Goal: Check status: Check status

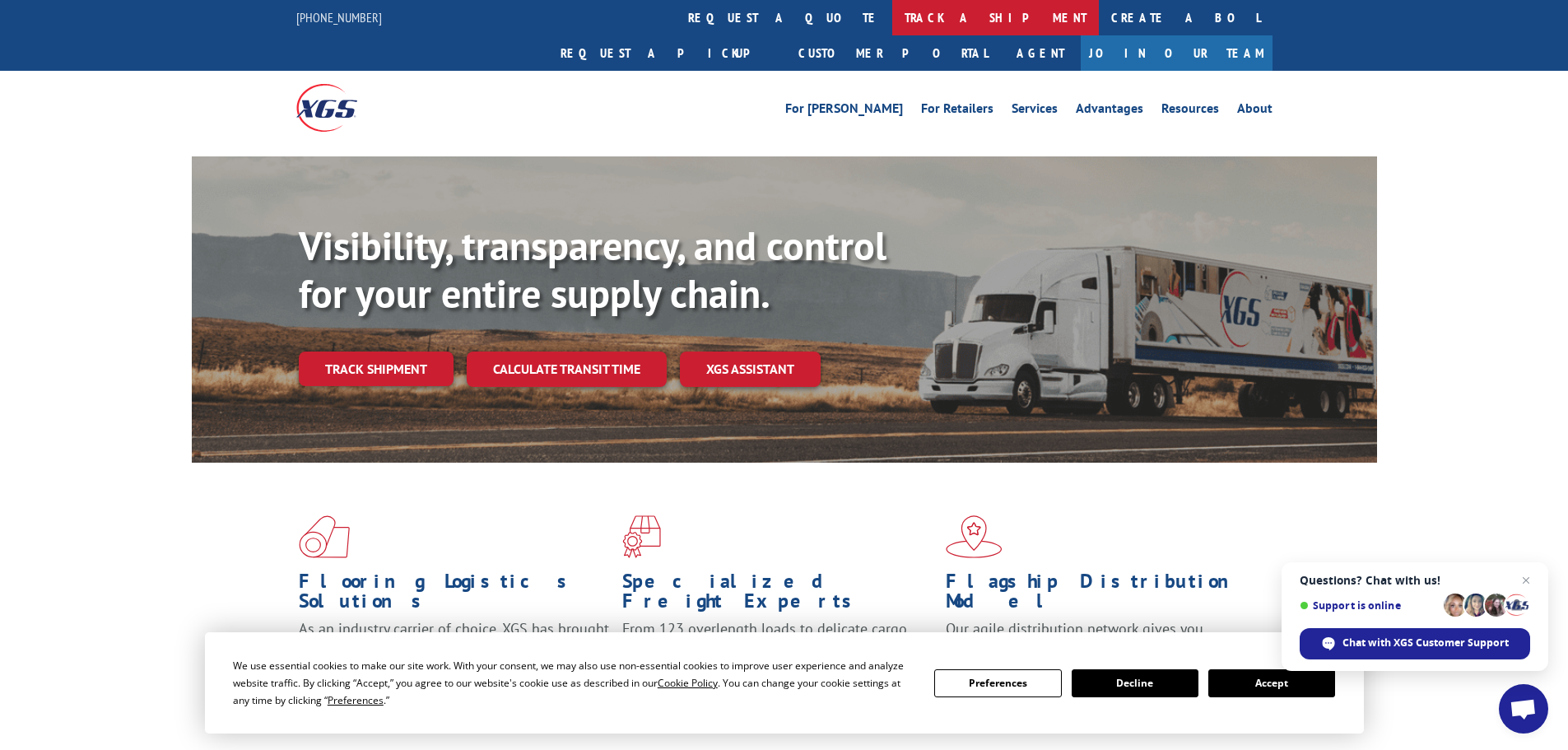
click at [892, 20] on link "track a shipment" at bounding box center [995, 18] width 207 height 36
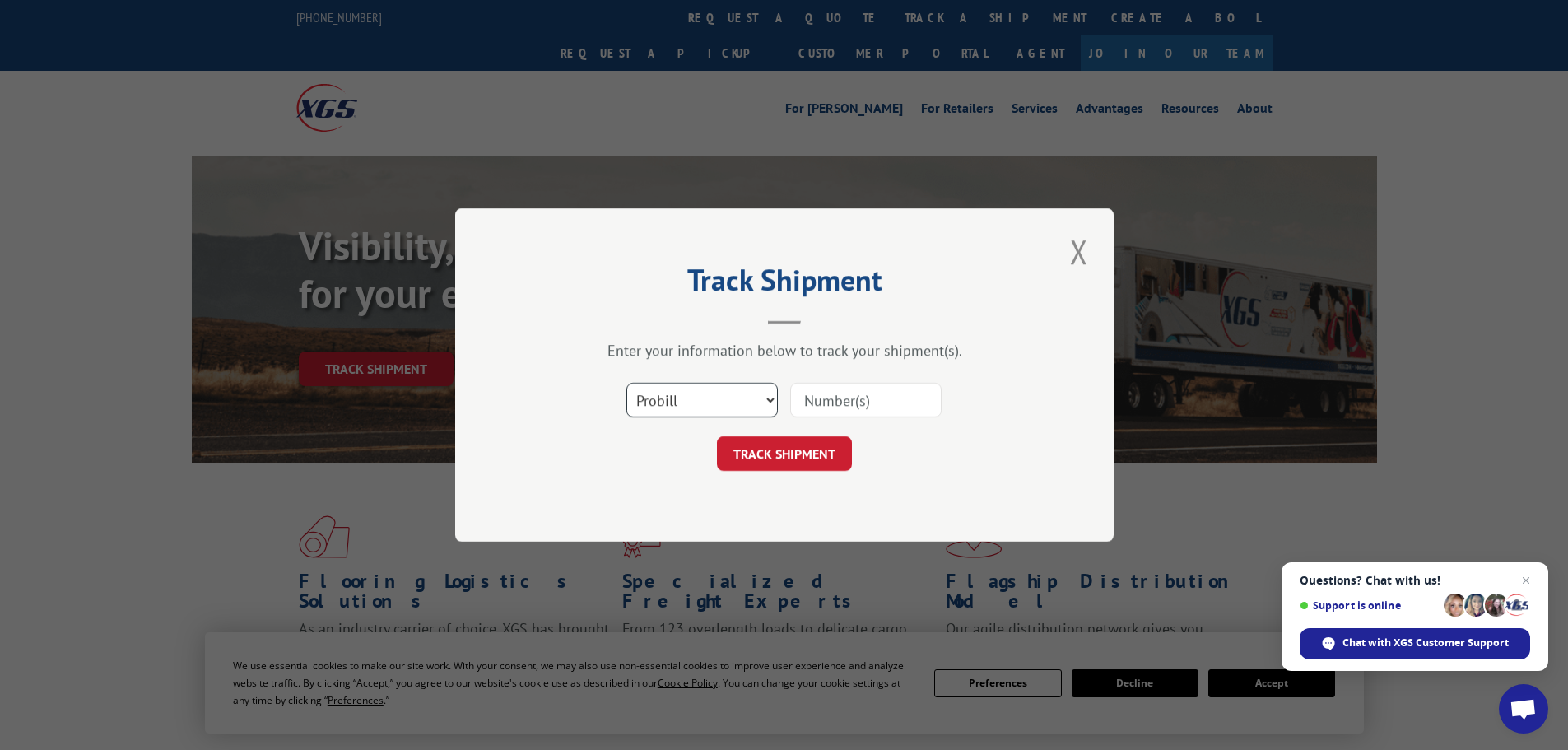
click at [722, 395] on select "Select category... Probill BOL PO" at bounding box center [702, 400] width 151 height 35
select select "bol"
click at [626, 383] on select "Select category... Probill BOL PO" at bounding box center [702, 400] width 151 height 35
click at [826, 398] on input at bounding box center [865, 400] width 151 height 35
type input "3352923"
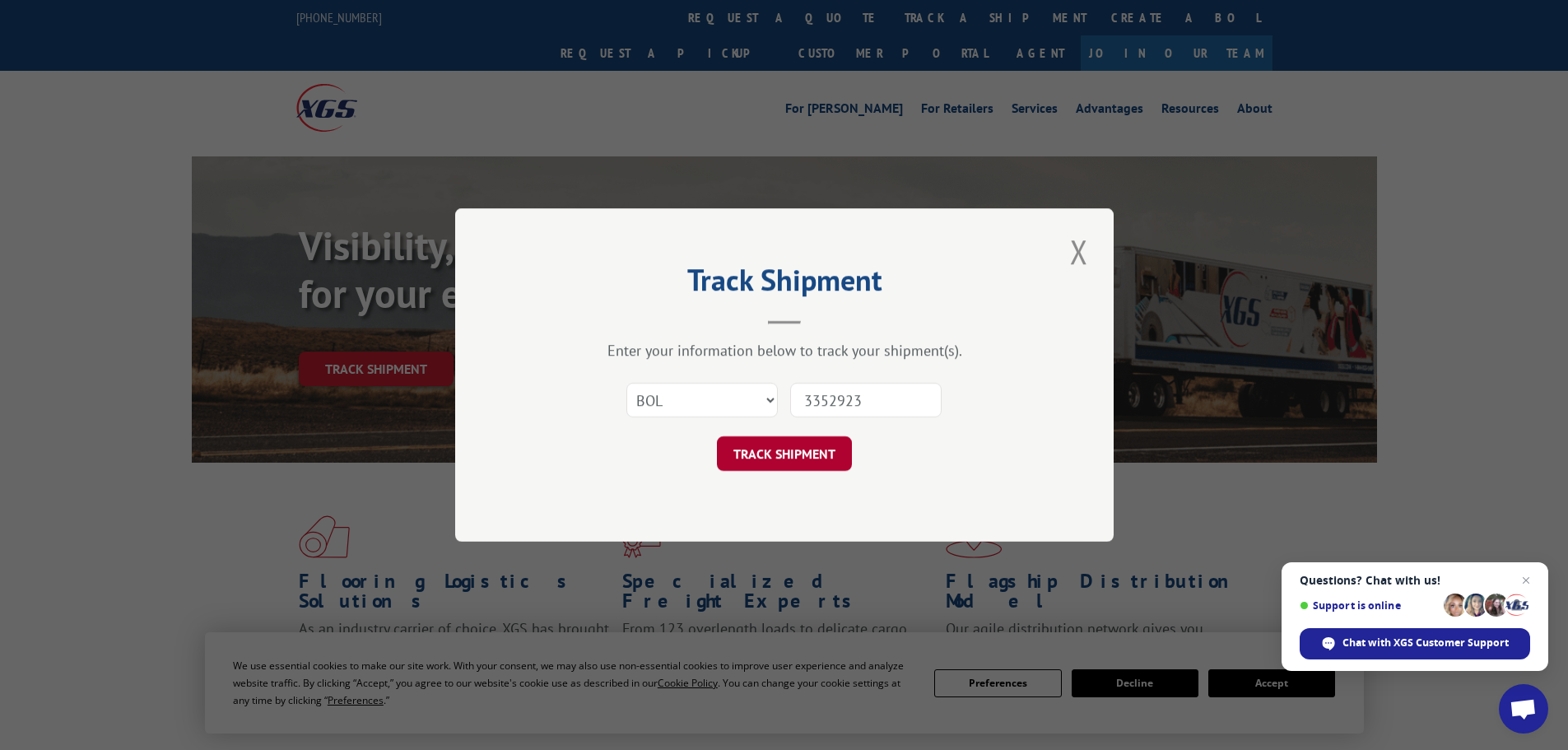
click at [782, 456] on button "TRACK SHIPMENT" at bounding box center [784, 453] width 135 height 35
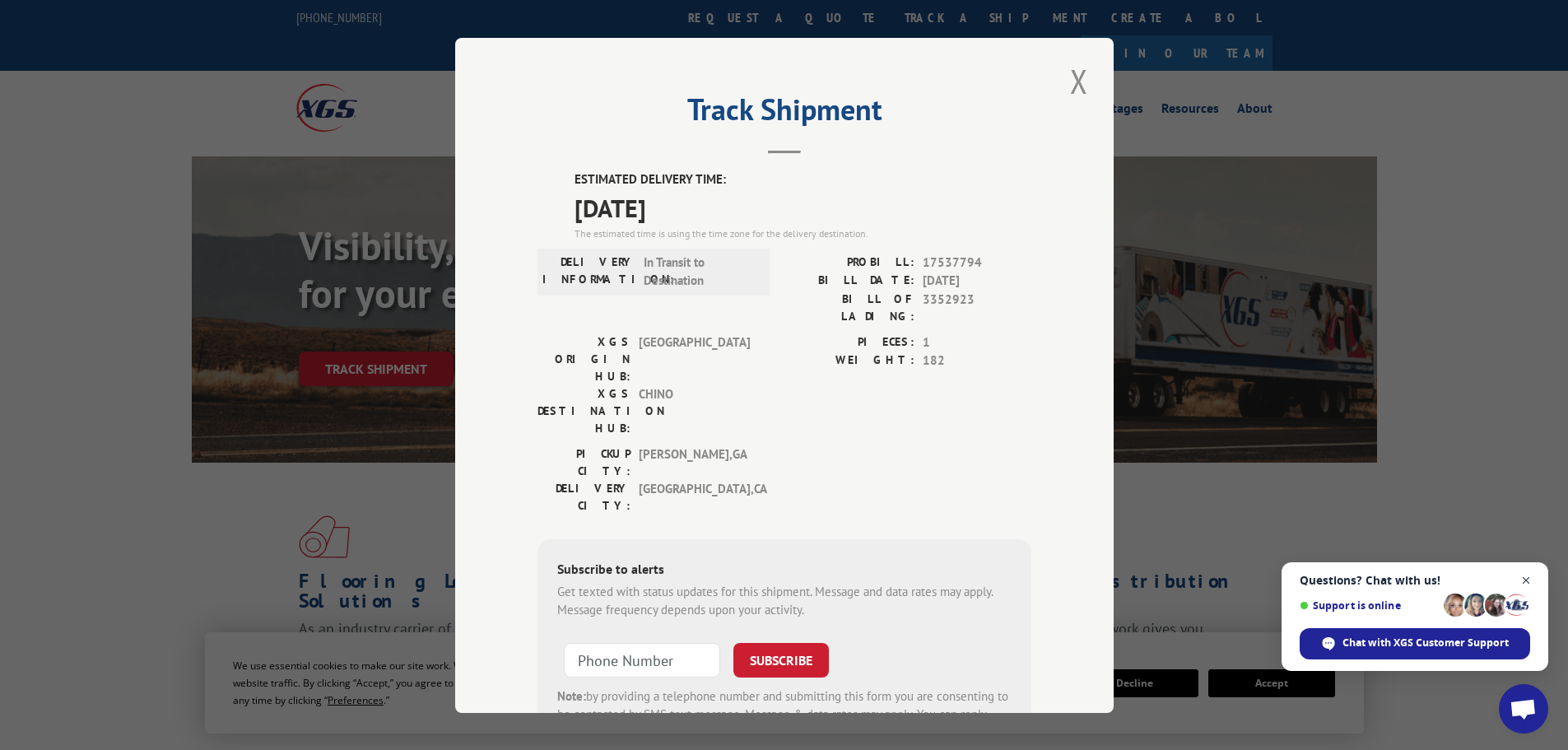
click at [1529, 581] on span "Open chat" at bounding box center [1526, 580] width 21 height 21
click at [1529, 581] on div "Track Shipment ESTIMATED DELIVERY TIME: [DATE] The estimated time is using the …" at bounding box center [784, 375] width 1568 height 750
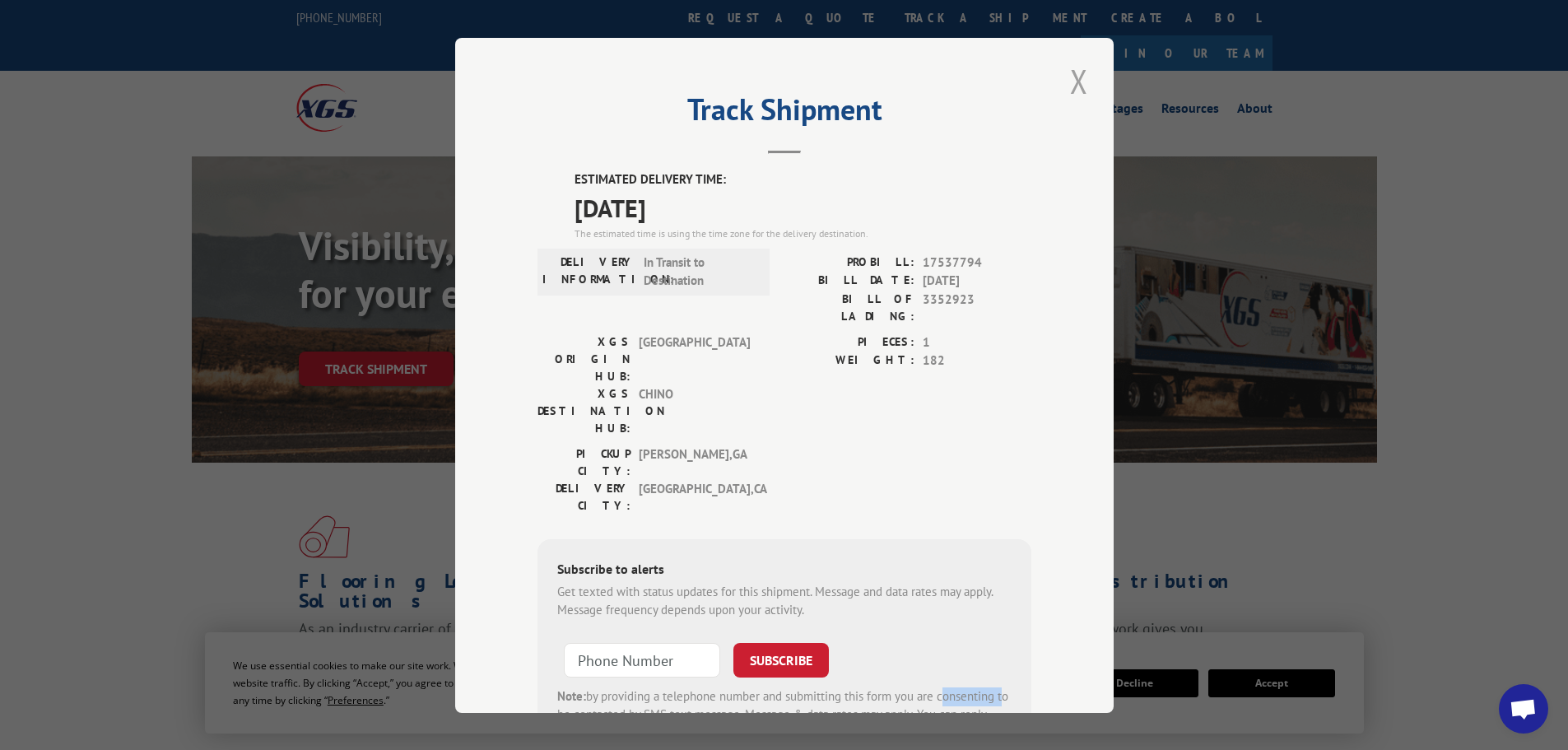
click at [1072, 85] on button "Close modal" at bounding box center [1078, 81] width 28 height 46
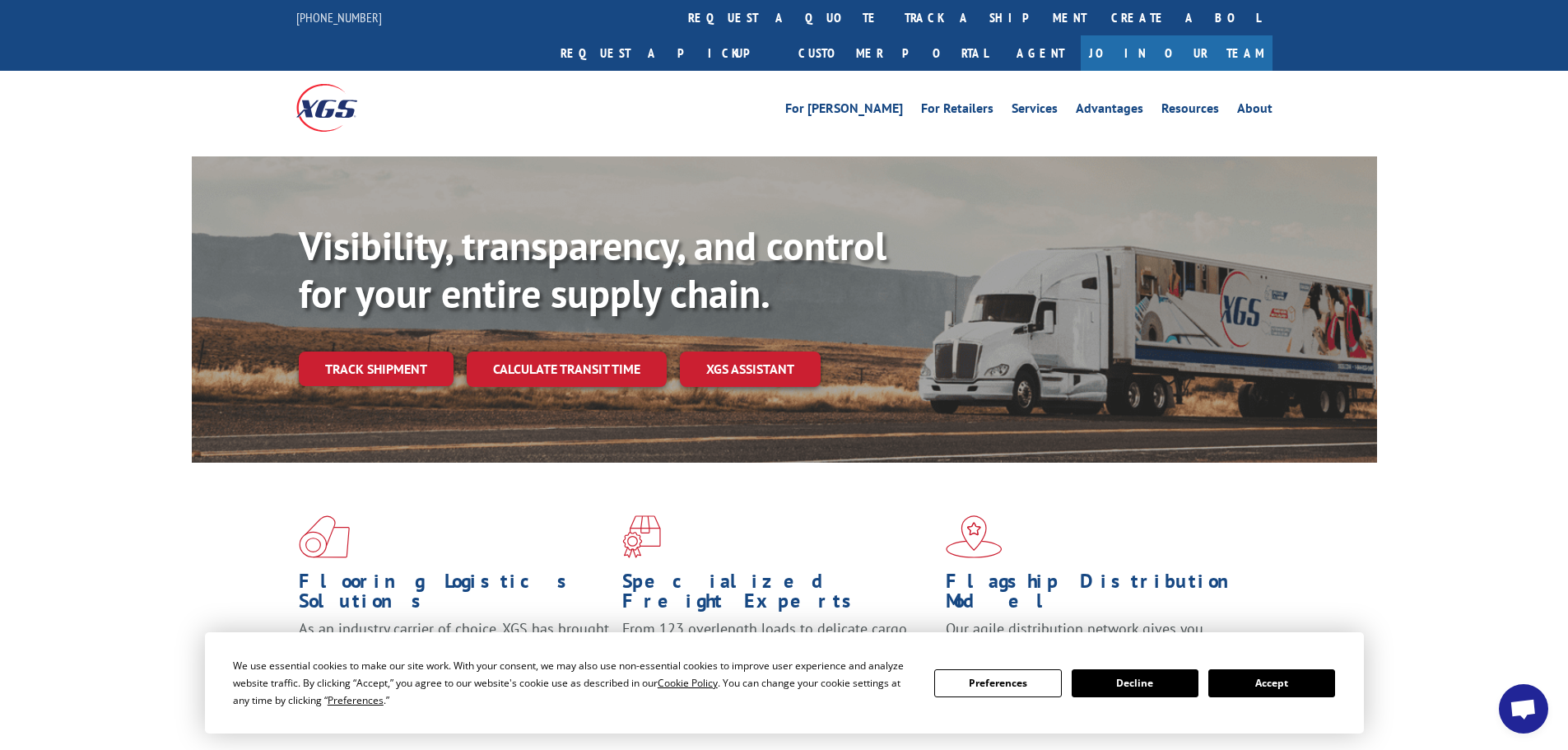
click at [1072, 85] on div "For [PERSON_NAME] For Retailers Services Advantages Resources About For [PERSON…" at bounding box center [784, 107] width 976 height 73
click at [1283, 686] on button "Accept" at bounding box center [1272, 683] width 127 height 28
